Goal: Check status: Check status

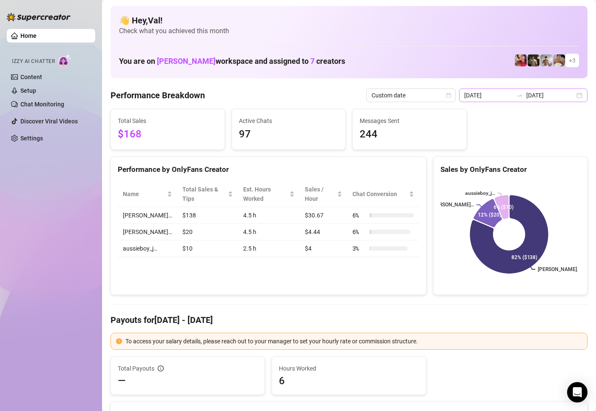
click at [572, 97] on div "[DATE] [DATE]" at bounding box center [523, 95] width 128 height 14
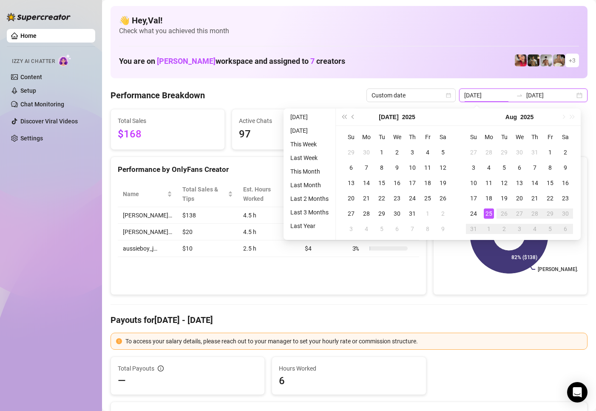
type input "[DATE]"
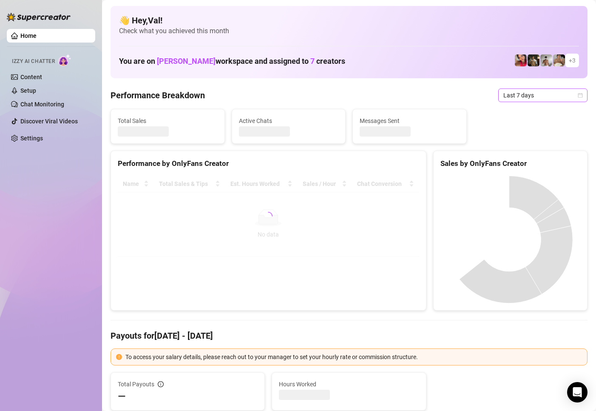
click at [578, 94] on icon "calendar" at bounding box center [580, 95] width 5 height 5
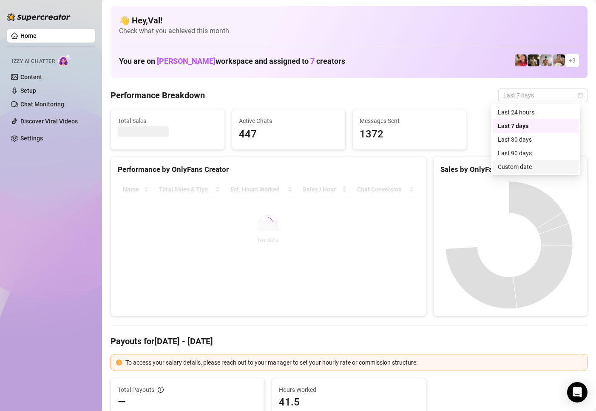
click at [522, 165] on div "Custom date" at bounding box center [536, 166] width 76 height 9
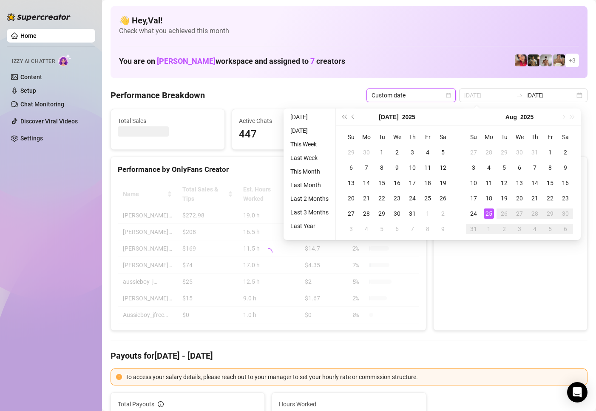
type input "[DATE]"
click at [491, 210] on div "25" at bounding box center [489, 213] width 10 height 10
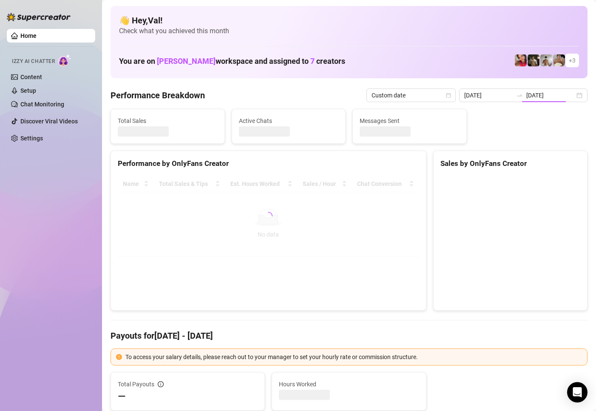
type input "[DATE]"
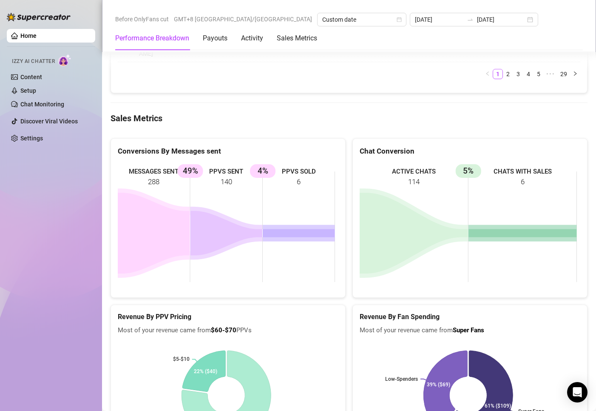
scroll to position [1190, 0]
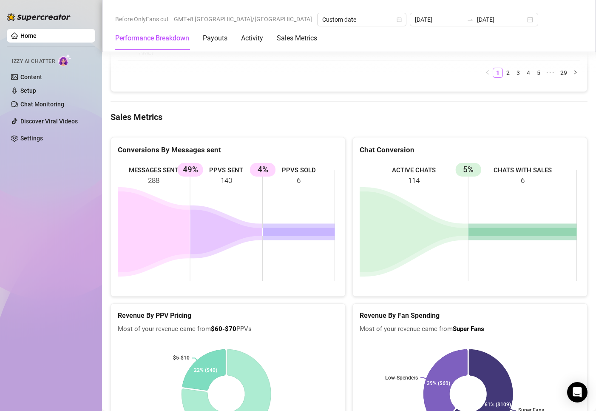
drag, startPoint x: 1, startPoint y: 270, endPoint x: 11, endPoint y: 270, distance: 9.8
click at [1, 270] on aside "Home Izzy AI Chatter Content Setup Chat Monitoring Discover Viral Videos Settin…" at bounding box center [51, 205] width 102 height 411
